Goal: Navigation & Orientation: Find specific page/section

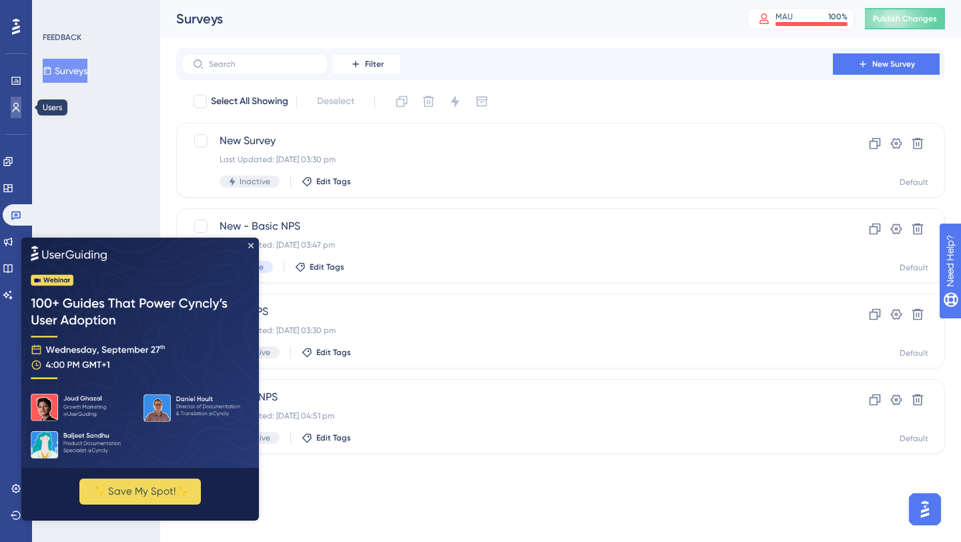
click at [17, 115] on link at bounding box center [16, 107] width 11 height 21
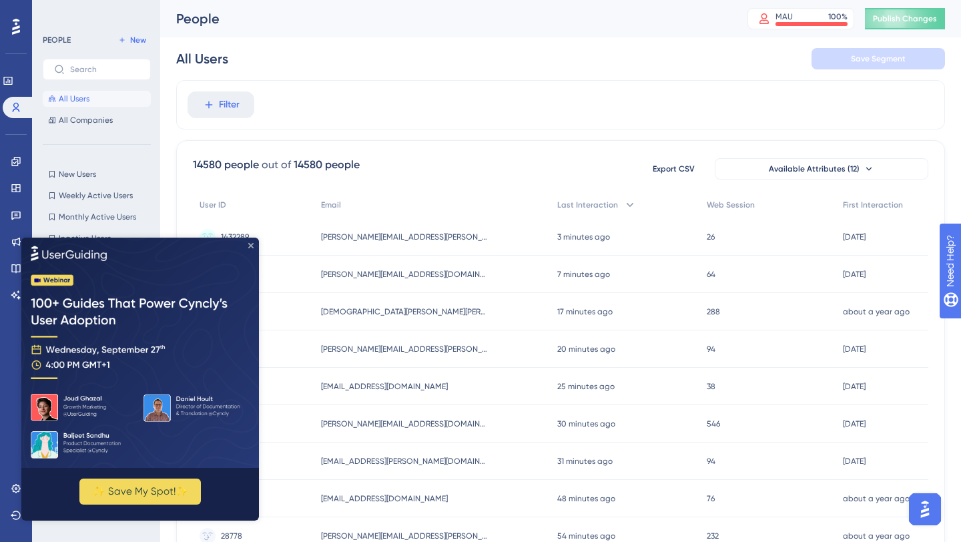
click at [249, 242] on icon "Close Preview" at bounding box center [250, 244] width 5 height 5
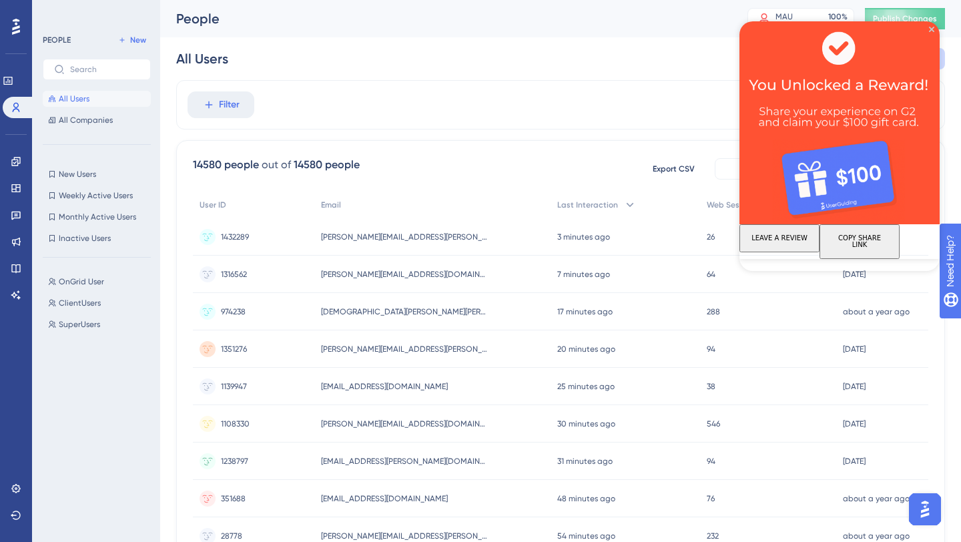
click at [933, 33] on img at bounding box center [839, 122] width 200 height 203
click at [80, 280] on span "OnGrid User" at bounding box center [81, 281] width 45 height 11
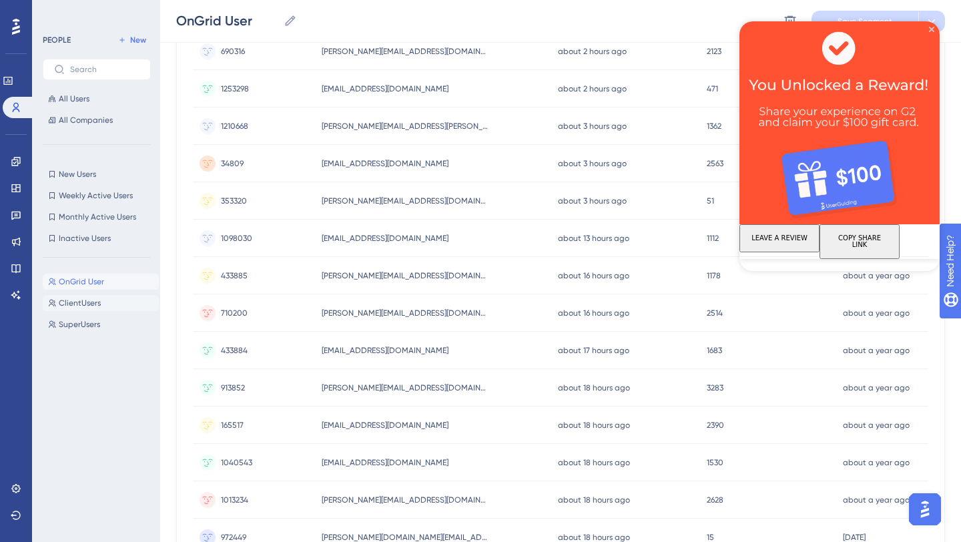
scroll to position [81, 0]
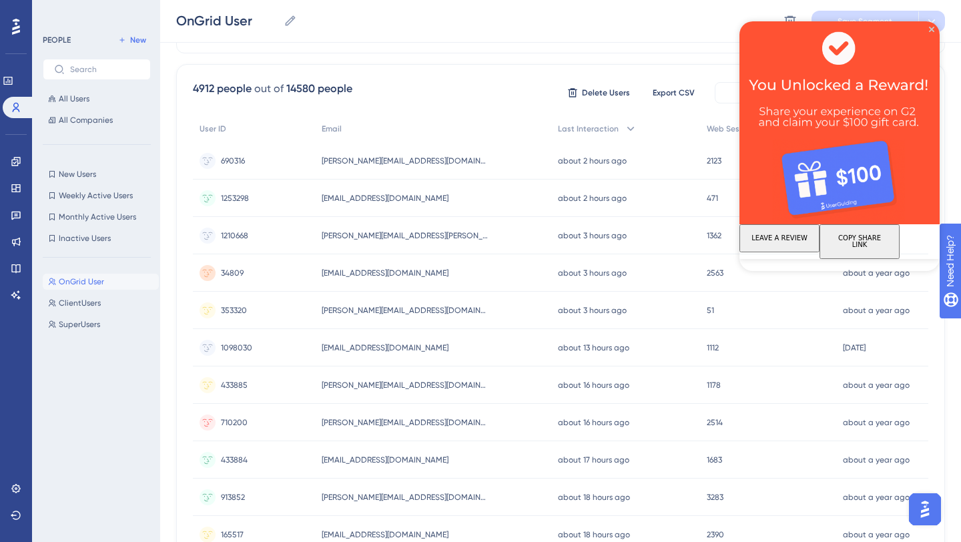
click at [15, 33] on icon at bounding box center [16, 27] width 8 height 16
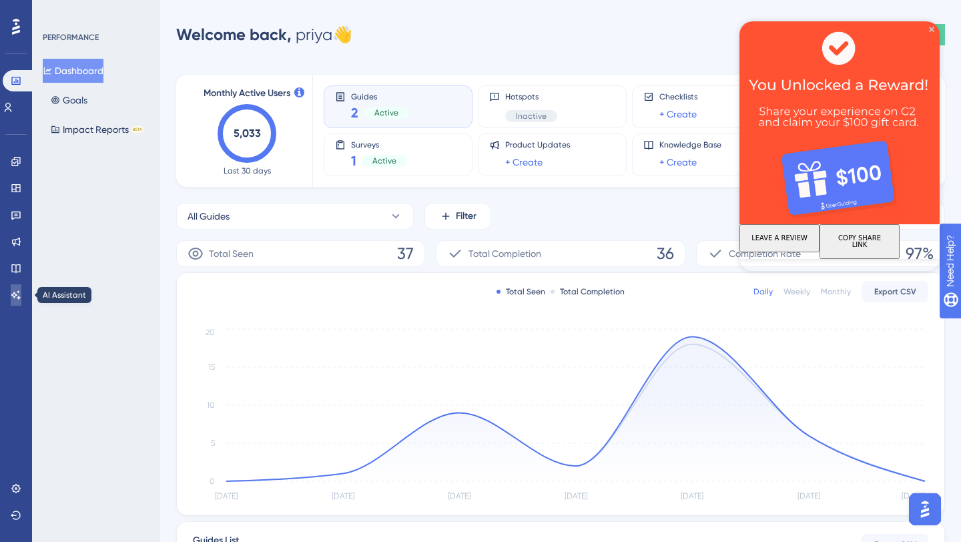
click at [19, 295] on icon at bounding box center [16, 295] width 11 height 11
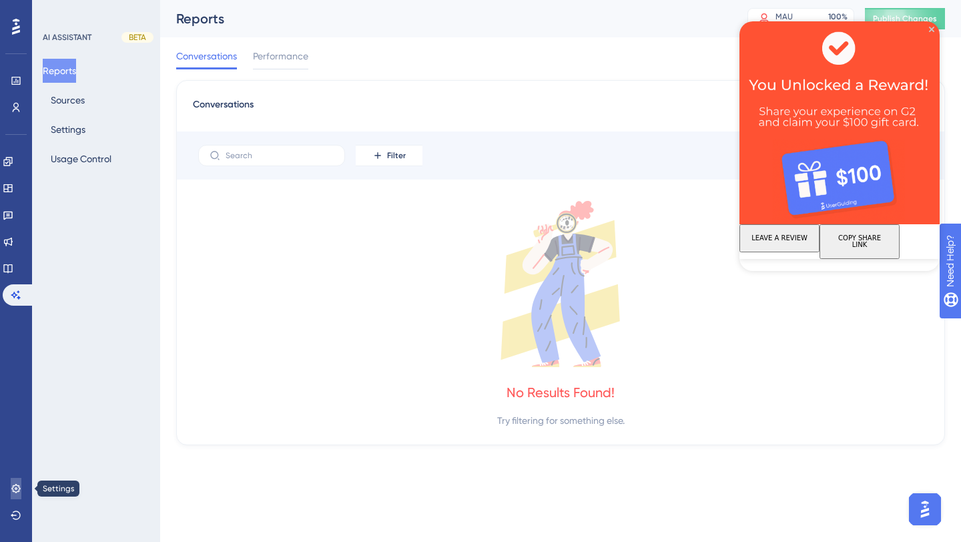
click at [11, 484] on link at bounding box center [16, 488] width 11 height 21
